Goal: Task Accomplishment & Management: Manage account settings

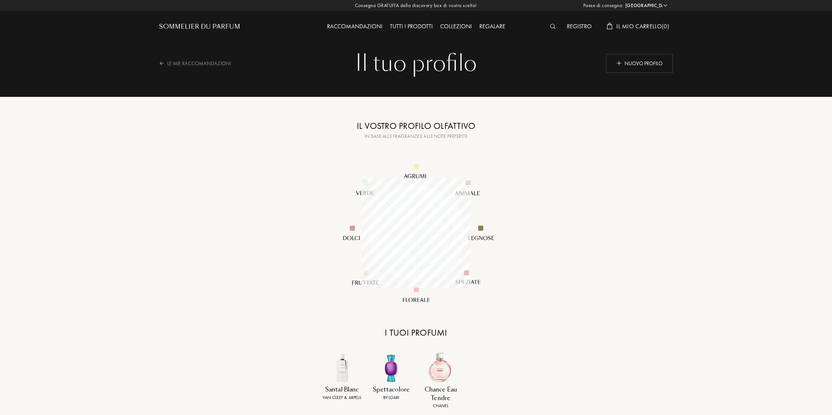
select select "IT"
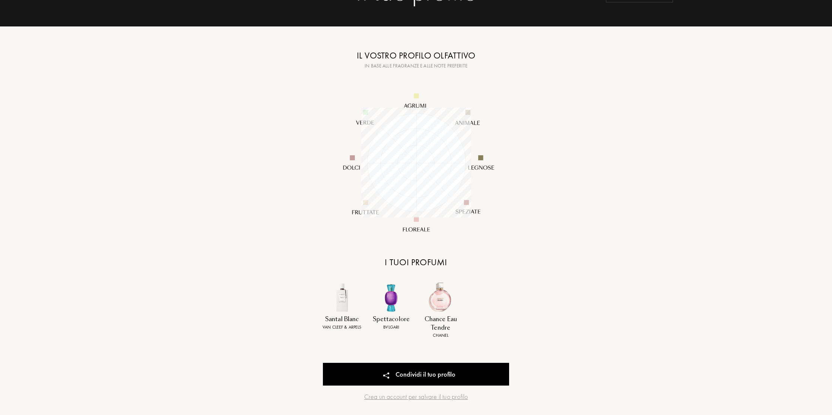
scroll to position [75, 0]
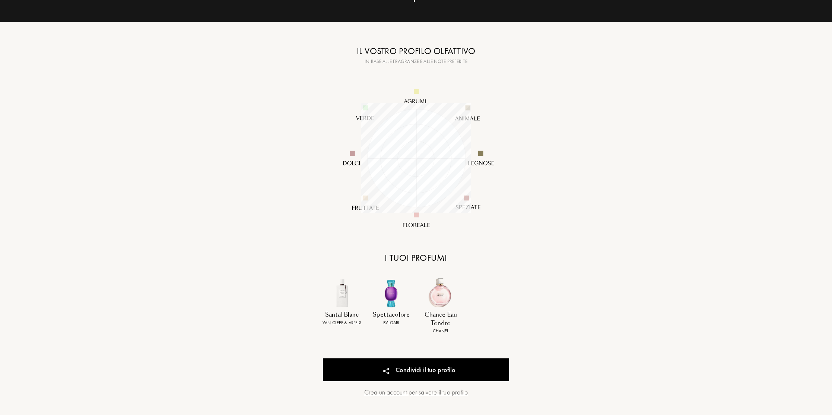
click at [440, 392] on div "Crea un account per salvare il tuo profilo" at bounding box center [416, 392] width 186 height 10
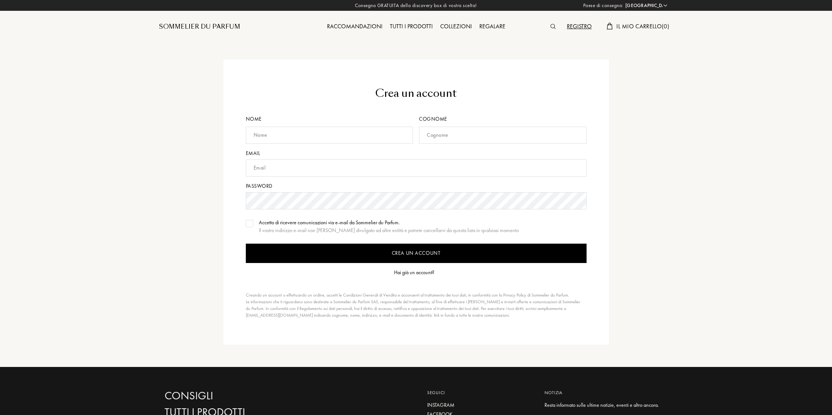
select select "IT"
click at [335, 131] on input "text" at bounding box center [330, 135] width 168 height 17
type input "[PERSON_NAME]"
type input "[EMAIL_ADDRESS][DOMAIN_NAME]"
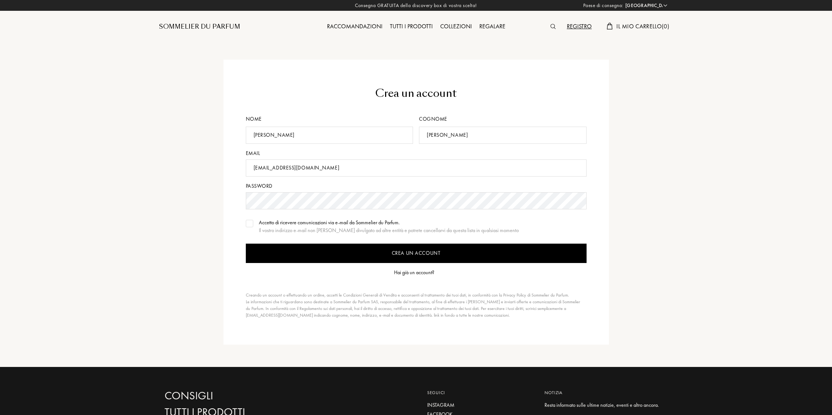
click at [409, 252] on input "Crea un account" at bounding box center [416, 253] width 341 height 19
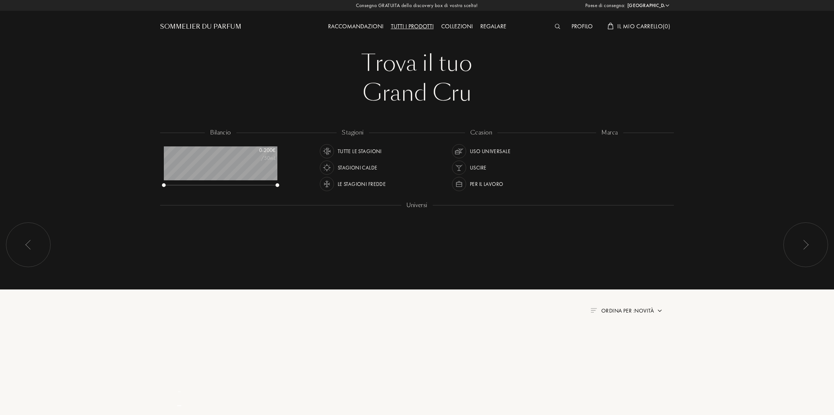
select select "IT"
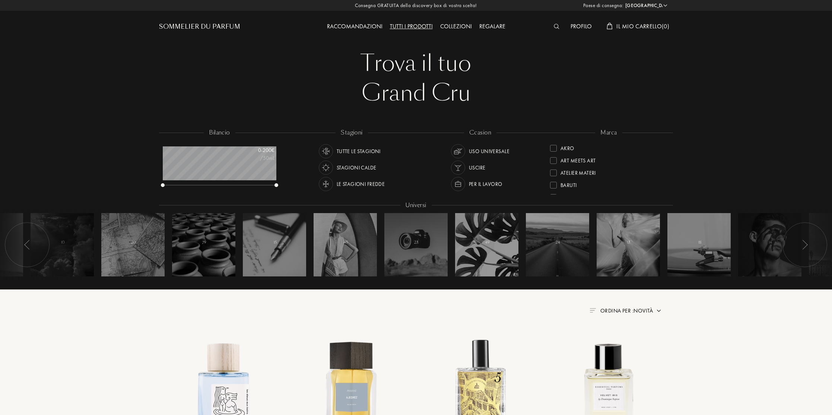
click at [582, 25] on div "Profilo" at bounding box center [581, 27] width 29 height 10
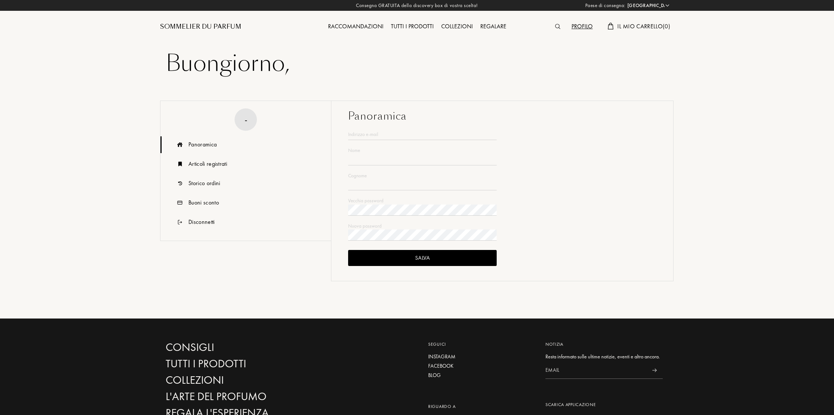
select select "IT"
type input "[PERSON_NAME]"
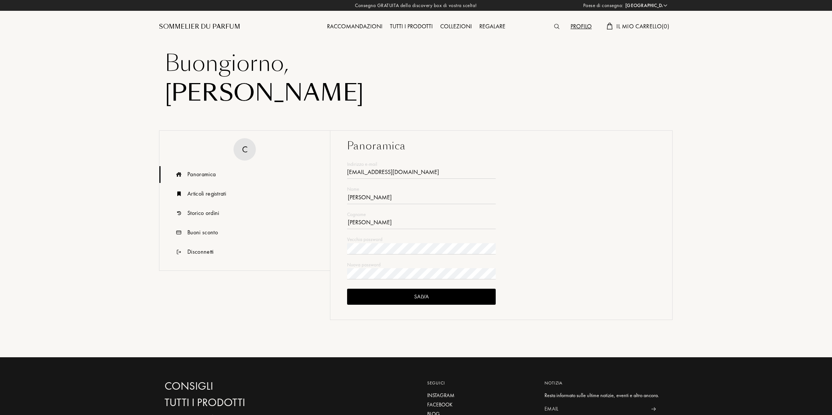
type input "[EMAIL_ADDRESS][DOMAIN_NAME]"
click at [200, 172] on div "Panoramica" at bounding box center [201, 174] width 28 height 9
click at [423, 297] on div "Salva" at bounding box center [421, 297] width 149 height 16
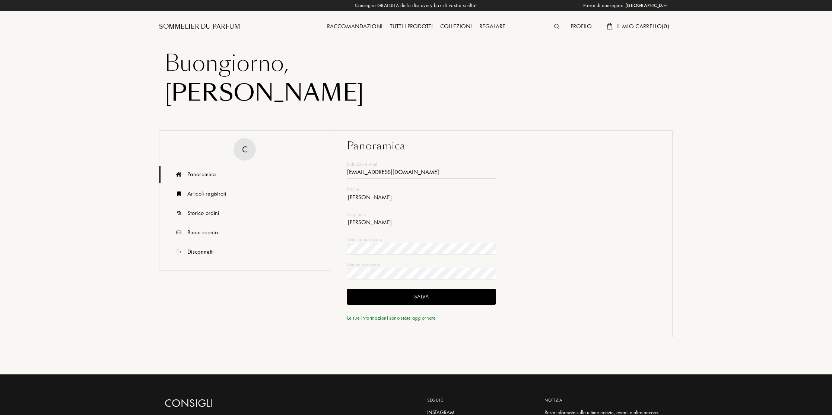
click at [207, 174] on div "Panoramica" at bounding box center [201, 174] width 28 height 9
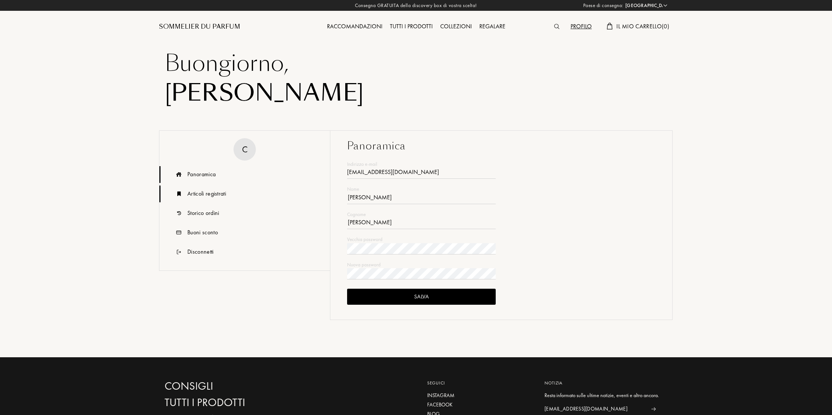
click at [209, 193] on div "Articoli registrati" at bounding box center [206, 193] width 39 height 9
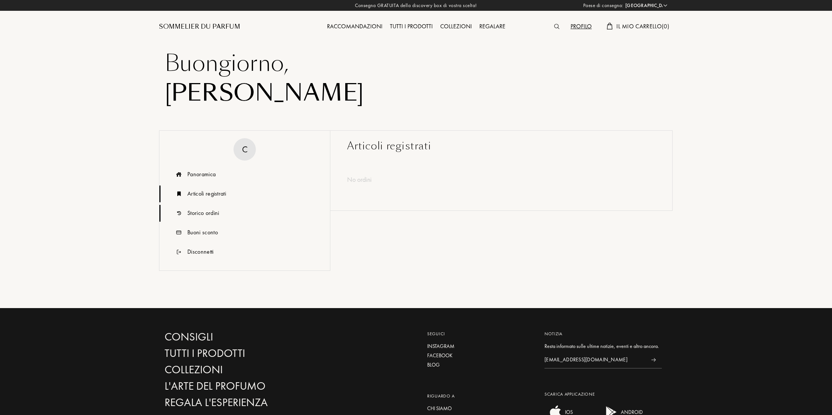
click at [213, 212] on div "Storico ordini" at bounding box center [203, 213] width 32 height 9
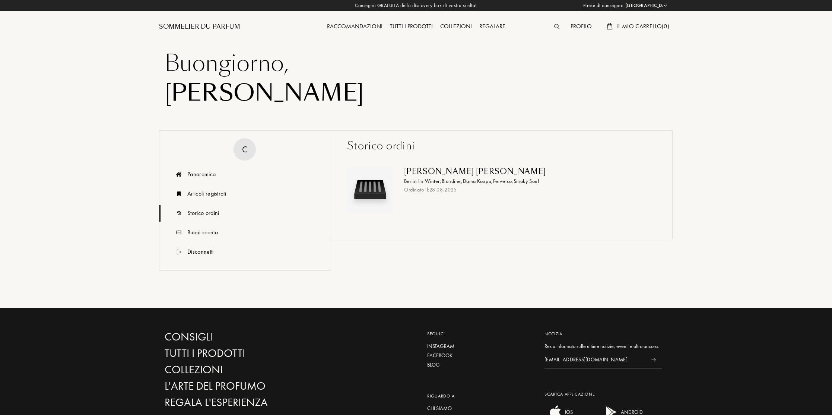
click at [367, 26] on div "Raccomandazioni" at bounding box center [354, 27] width 63 height 10
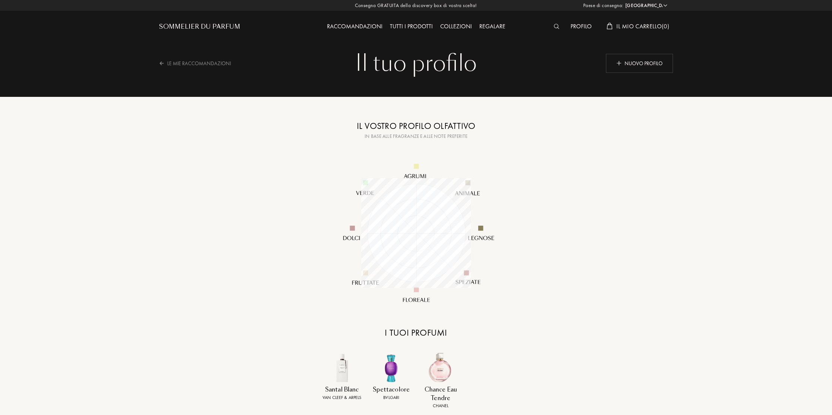
select select "IT"
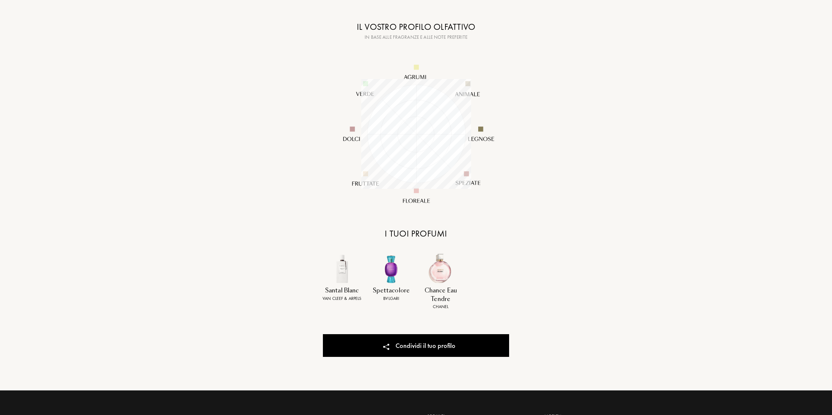
scroll to position [99, 0]
click at [432, 275] on img at bounding box center [440, 268] width 31 height 31
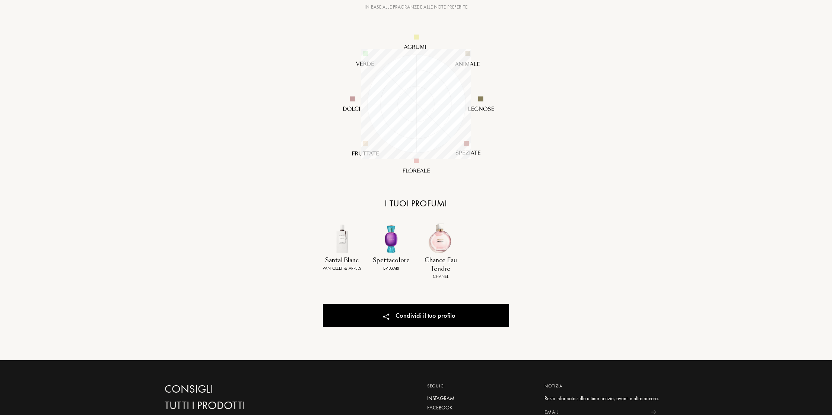
scroll to position [131, 0]
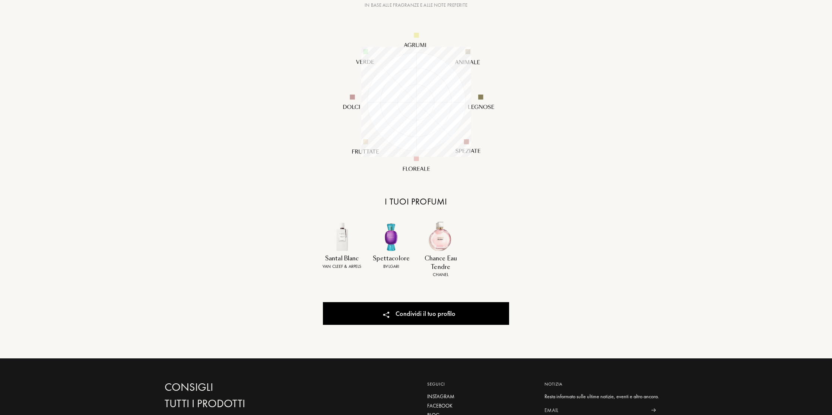
click at [347, 248] on img at bounding box center [342, 236] width 31 height 31
click at [444, 250] on img at bounding box center [440, 236] width 31 height 31
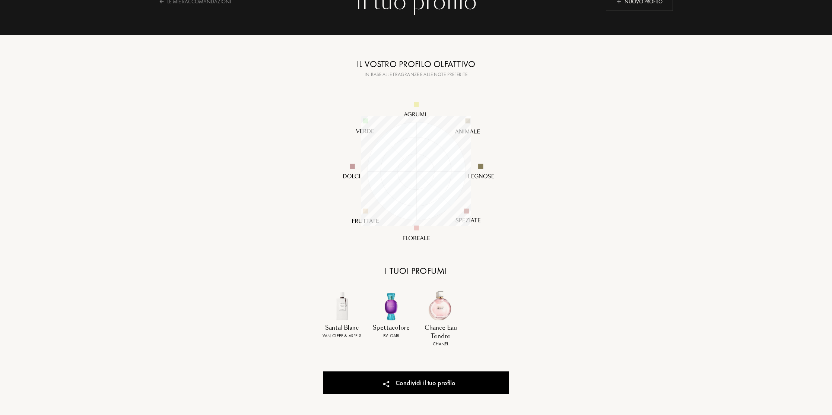
scroll to position [0, 0]
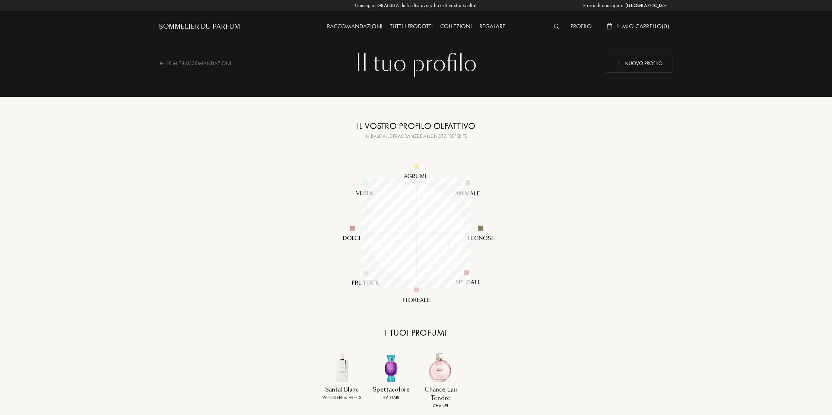
click at [626, 25] on span "Il mio carrello ( 0 )" at bounding box center [642, 26] width 53 height 8
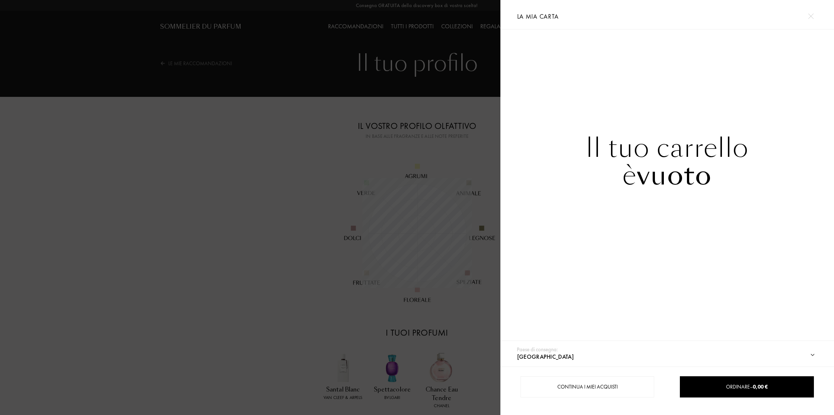
click at [626, 25] on div "La mia carta" at bounding box center [667, 14] width 311 height 29
click at [217, 62] on div at bounding box center [250, 207] width 501 height 415
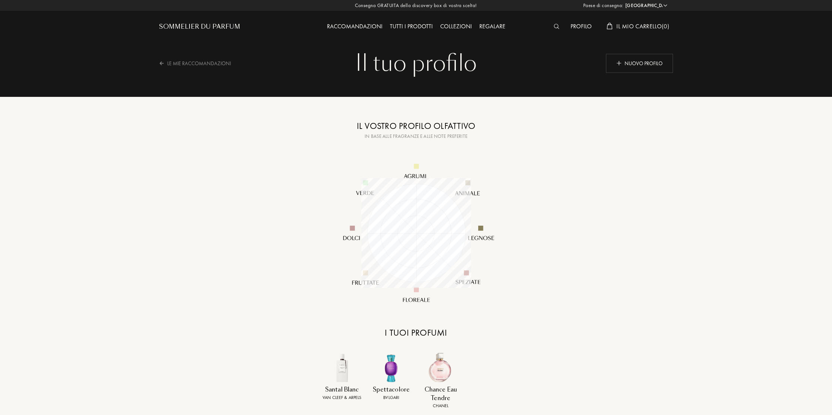
click at [201, 62] on div "Paese di consegna: Afghanistan Albania Algeria Andorra Angola Anguilla Antartid…" at bounding box center [415, 207] width 834 height 415
click at [374, 28] on div "Raccomandazioni" at bounding box center [354, 27] width 63 height 10
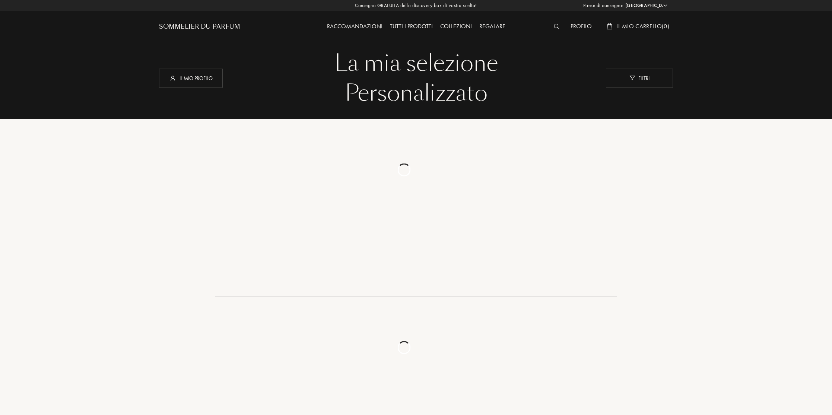
select select "IT"
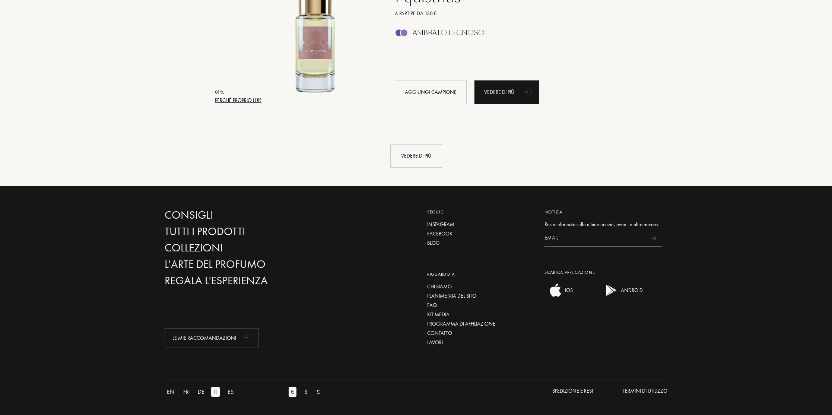
scroll to position [1767, 0]
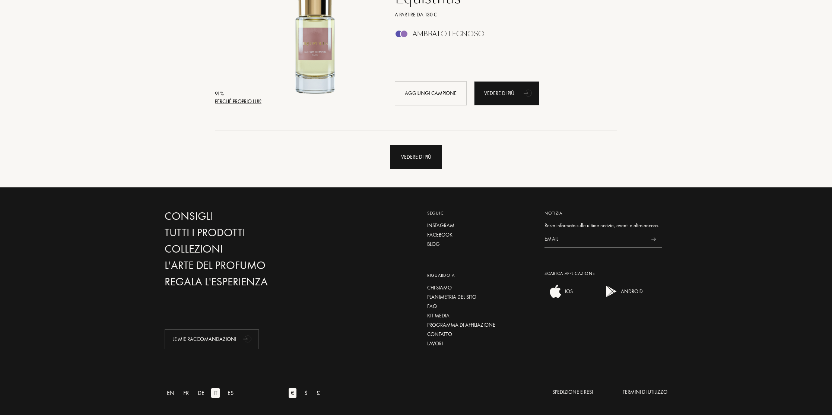
click at [419, 157] on div "Vedere di più" at bounding box center [416, 156] width 52 height 23
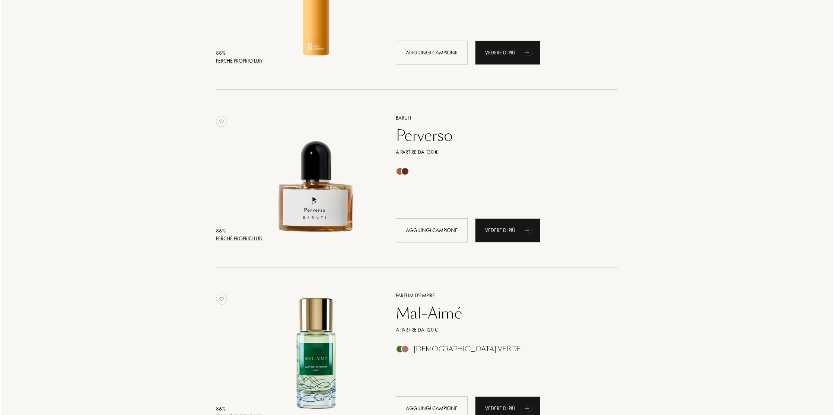
scroll to position [2525, 0]
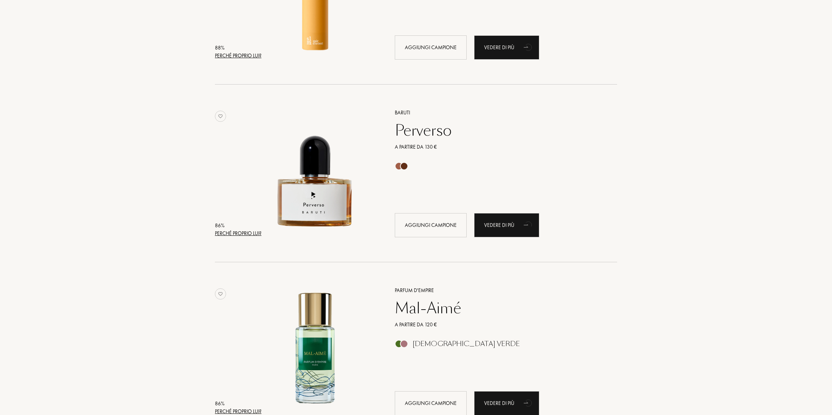
click at [245, 232] on div "Perché proprio lui?" at bounding box center [238, 233] width 47 height 8
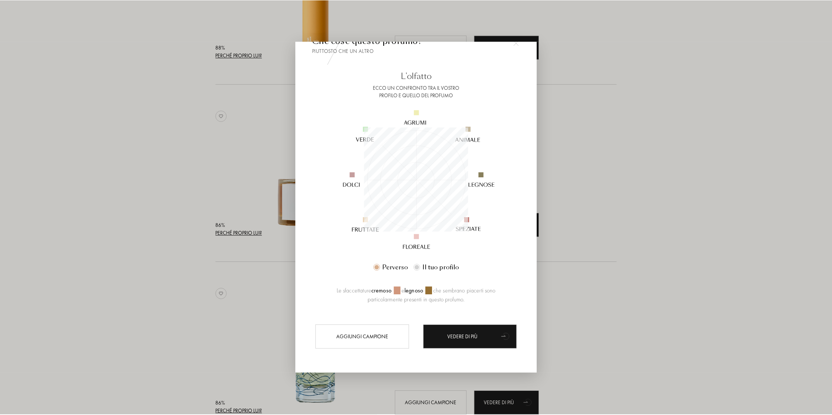
scroll to position [0, 0]
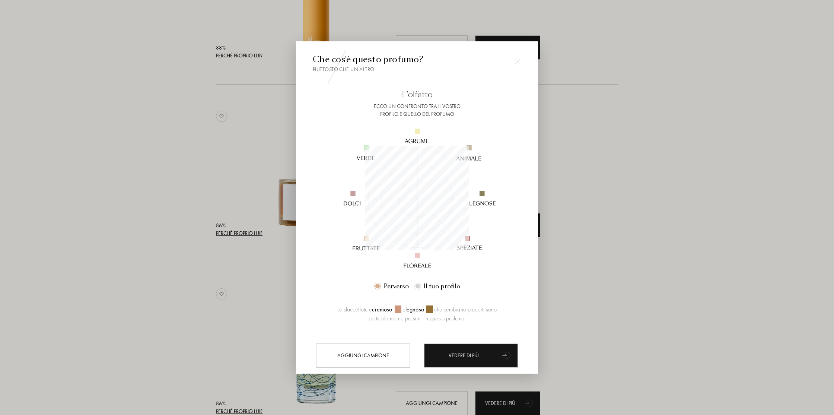
click at [515, 62] on img at bounding box center [517, 61] width 5 height 5
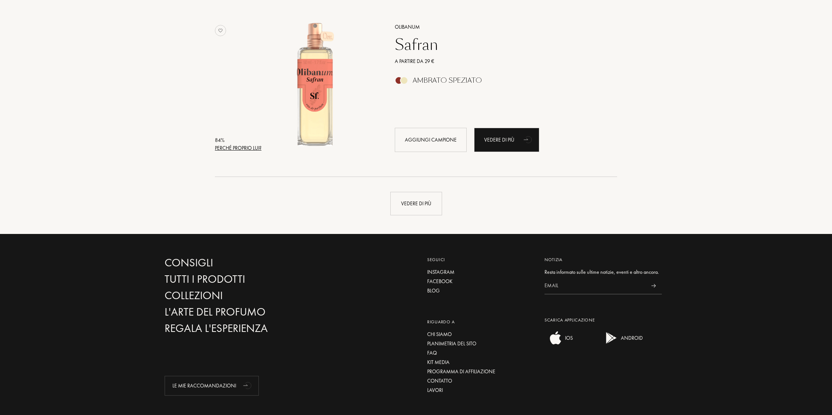
scroll to position [3492, 0]
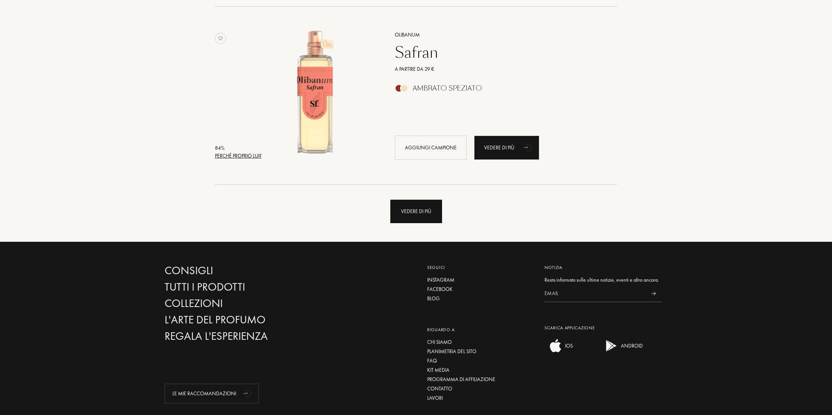
click at [421, 213] on div "Vedere di più" at bounding box center [416, 211] width 52 height 23
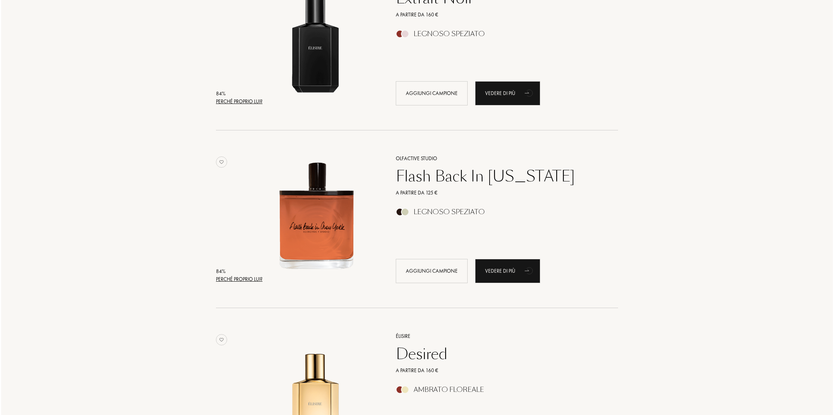
scroll to position [3902, 0]
click at [233, 102] on div "Perché proprio lui?" at bounding box center [238, 101] width 47 height 8
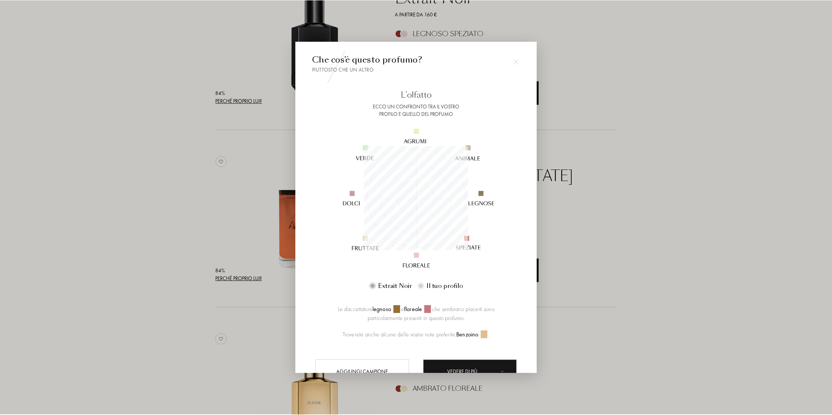
scroll to position [104, 104]
click at [653, 117] on div at bounding box center [417, 207] width 834 height 415
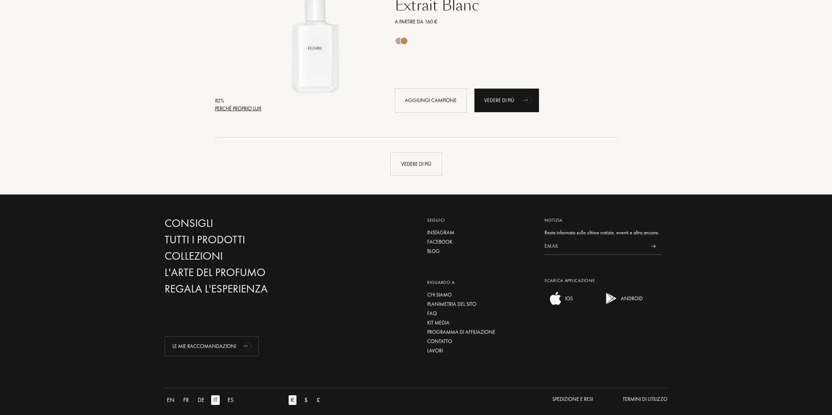
scroll to position [5326, 0]
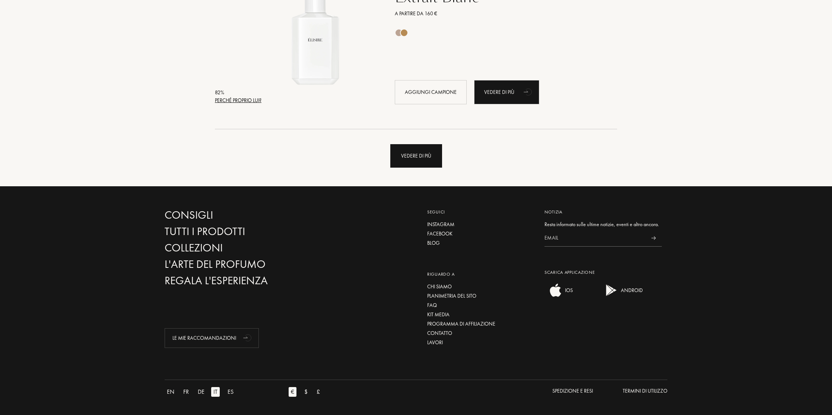
click at [426, 156] on div "Vedere di più" at bounding box center [416, 155] width 52 height 23
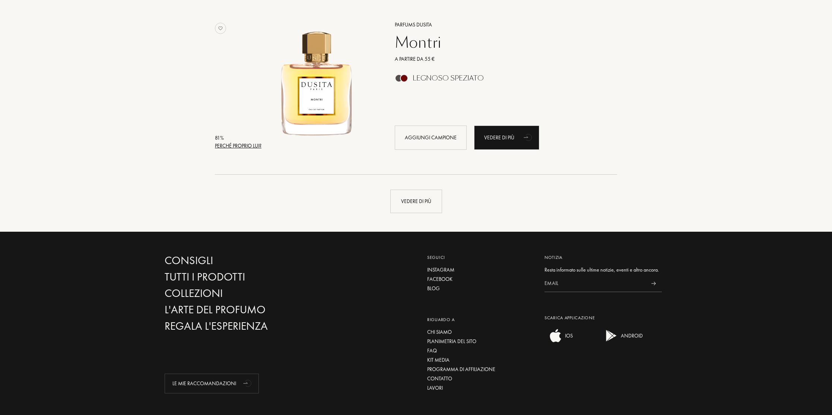
scroll to position [7066, 0]
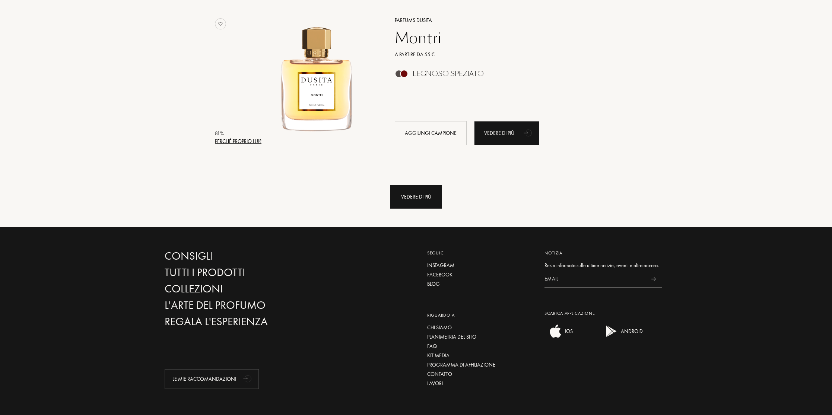
click at [418, 203] on div "Vedere di più" at bounding box center [416, 196] width 52 height 23
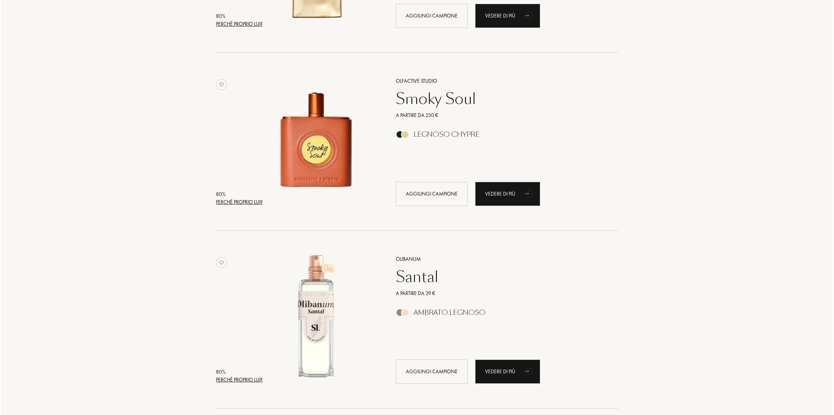
scroll to position [8087, 0]
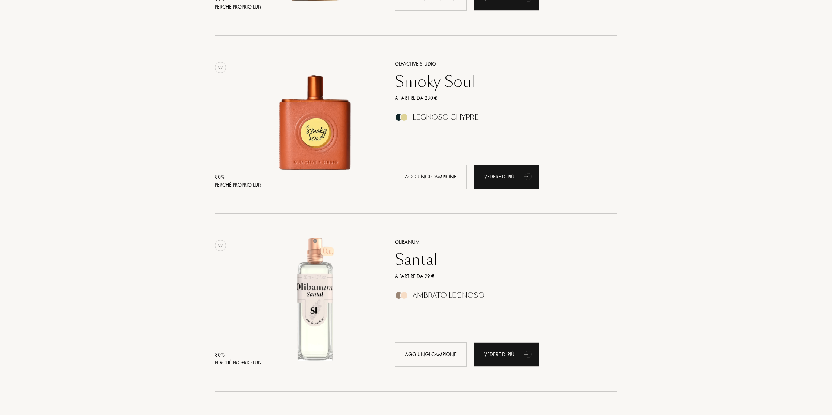
click at [250, 184] on div "Perché proprio lui?" at bounding box center [238, 185] width 47 height 8
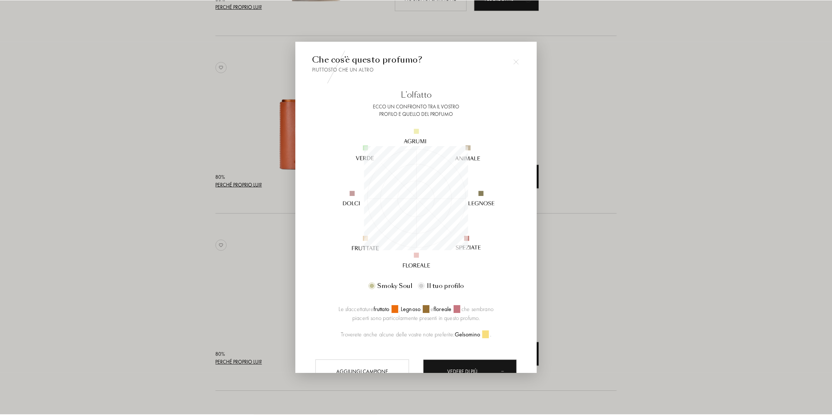
scroll to position [104, 104]
click at [518, 60] on img at bounding box center [517, 61] width 5 height 5
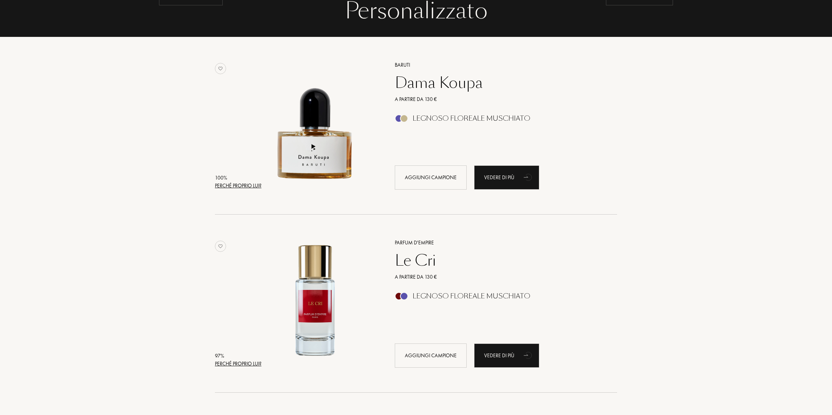
scroll to position [0, 0]
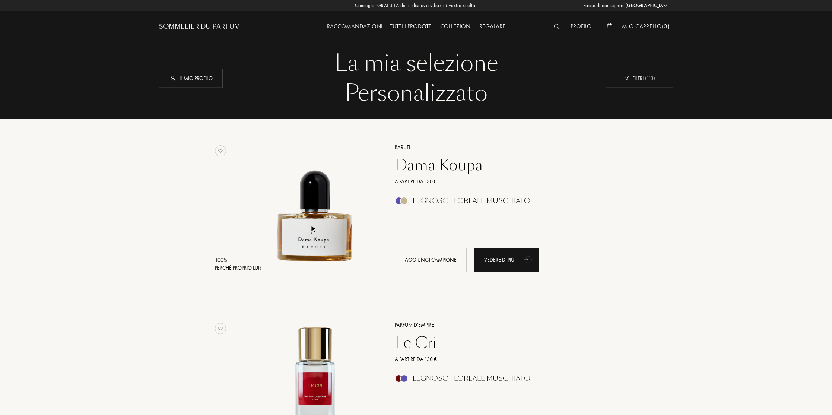
click at [643, 26] on span "Il mio carrello ( 0 )" at bounding box center [642, 26] width 53 height 8
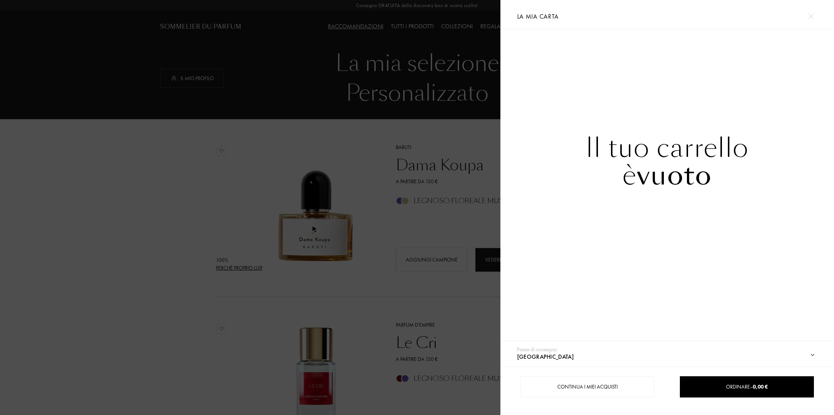
click at [820, 14] on div "La mia carta" at bounding box center [667, 14] width 311 height 29
click at [814, 13] on div at bounding box center [811, 16] width 13 height 13
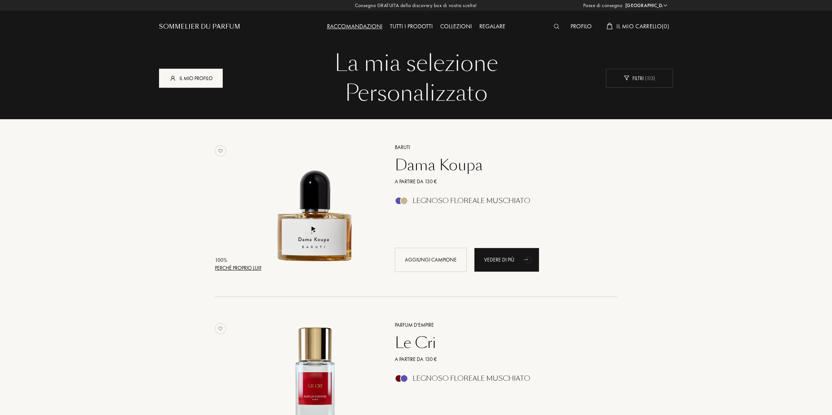
click at [204, 79] on div "Il mio profilo" at bounding box center [191, 78] width 64 height 19
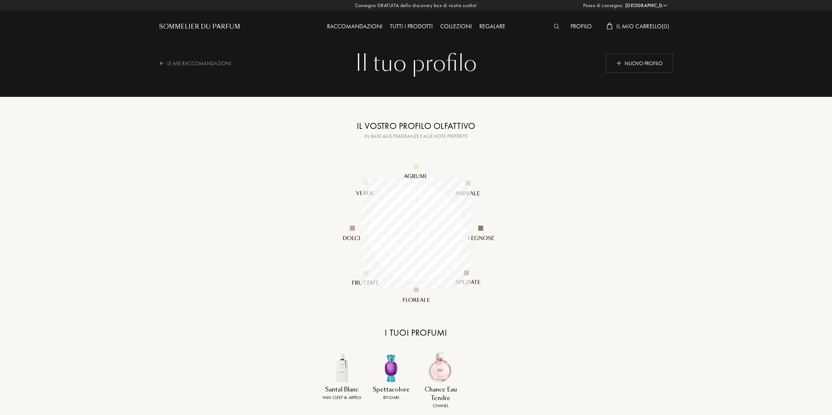
select select "IT"
click at [577, 25] on div "Profilo" at bounding box center [581, 27] width 29 height 10
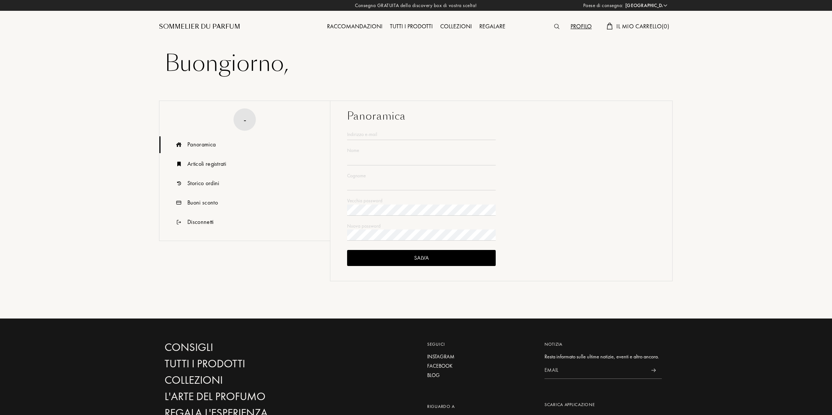
select select "IT"
type input "[PERSON_NAME]"
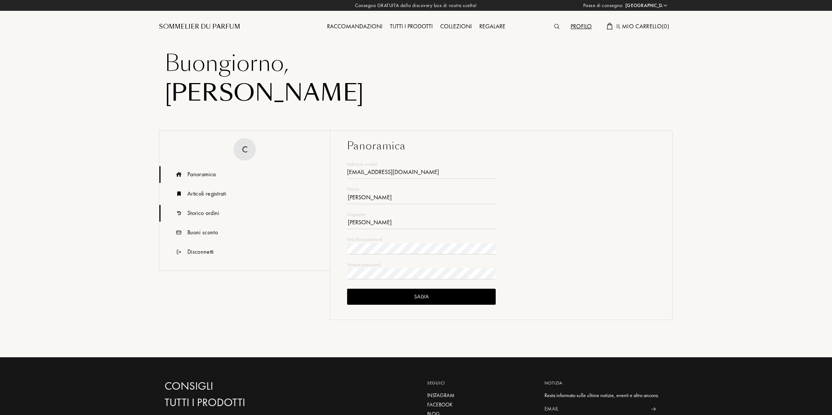
type input "[EMAIL_ADDRESS][DOMAIN_NAME]"
click at [215, 212] on div "Storico ordini" at bounding box center [203, 213] width 32 height 9
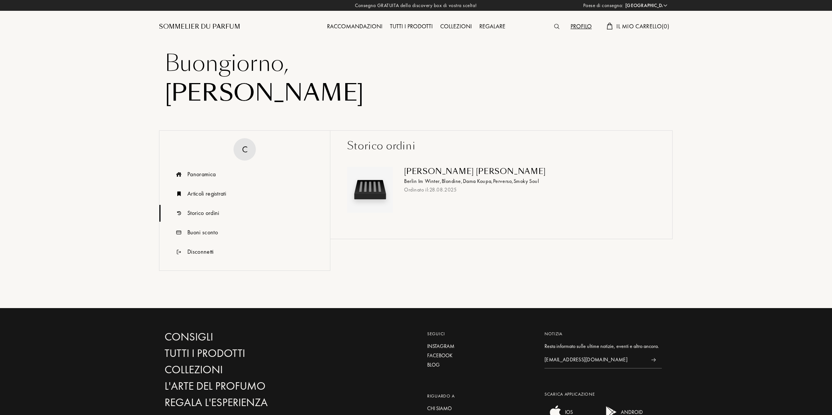
click at [486, 180] on span "[PERSON_NAME] ," at bounding box center [478, 181] width 30 height 7
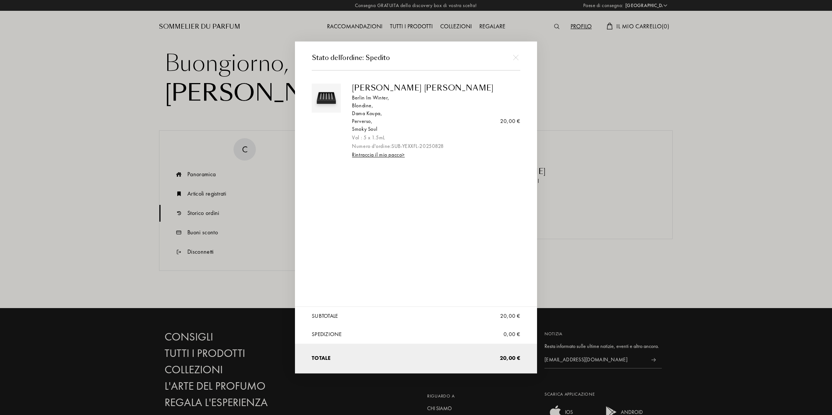
click at [514, 56] on img at bounding box center [516, 57] width 6 height 6
